Goal: Navigation & Orientation: Find specific page/section

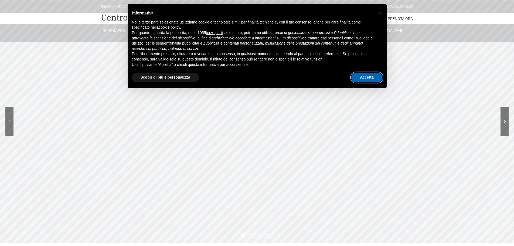
click at [379, 78] on button "Accetta" at bounding box center [366, 78] width 31 height 10
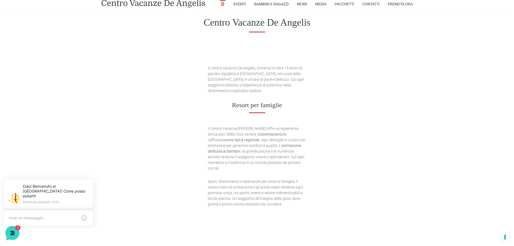
scroll to position [135, 0]
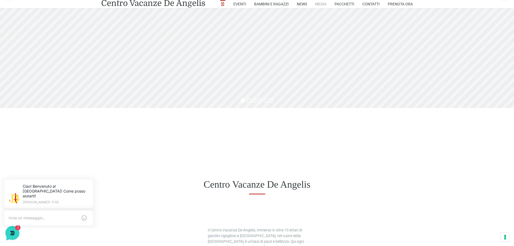
click at [317, 3] on link "Media" at bounding box center [320, 4] width 11 height 8
